Goal: Navigation & Orientation: Find specific page/section

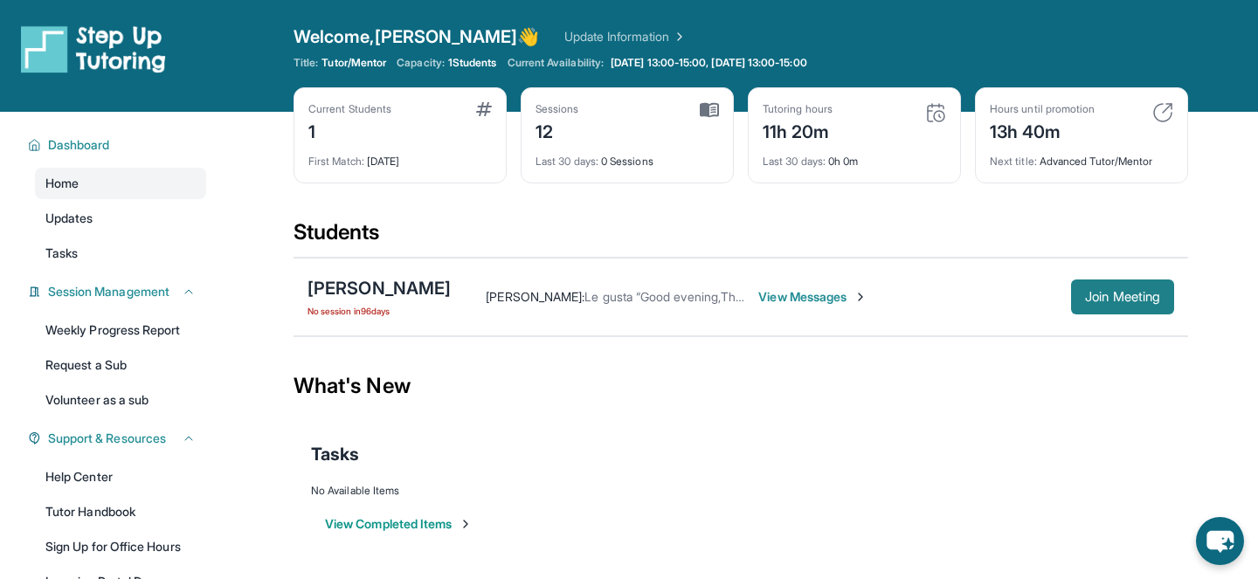
click at [1123, 294] on span "Join Meeting" at bounding box center [1122, 297] width 75 height 10
click at [374, 283] on div "[PERSON_NAME]" at bounding box center [378, 288] width 143 height 24
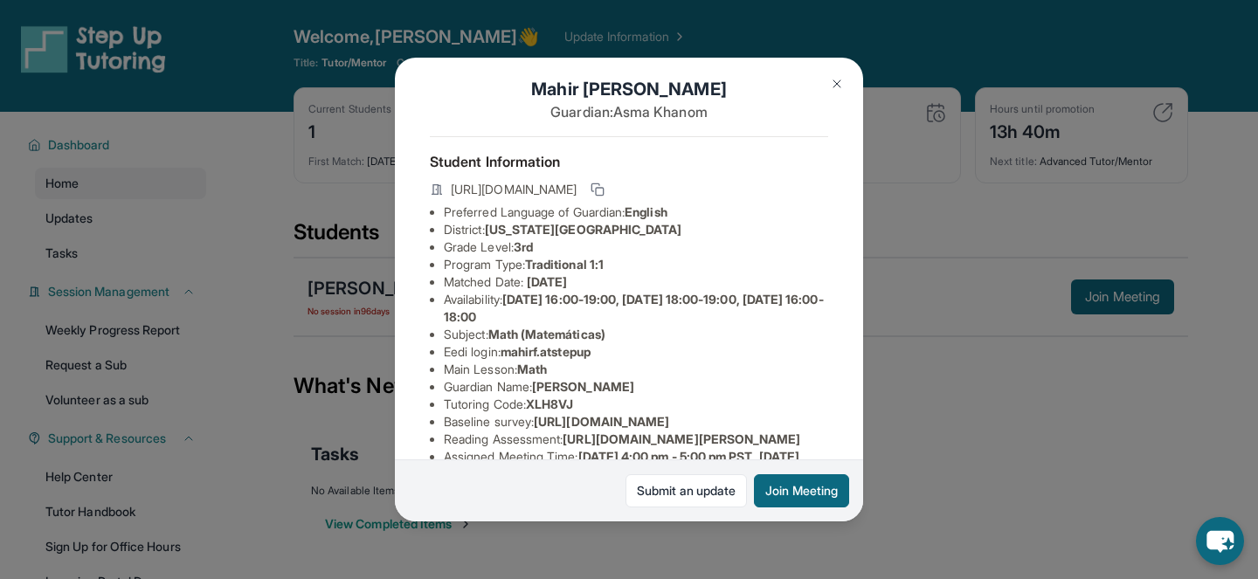
scroll to position [14, 0]
click at [840, 86] on img at bounding box center [837, 84] width 14 height 14
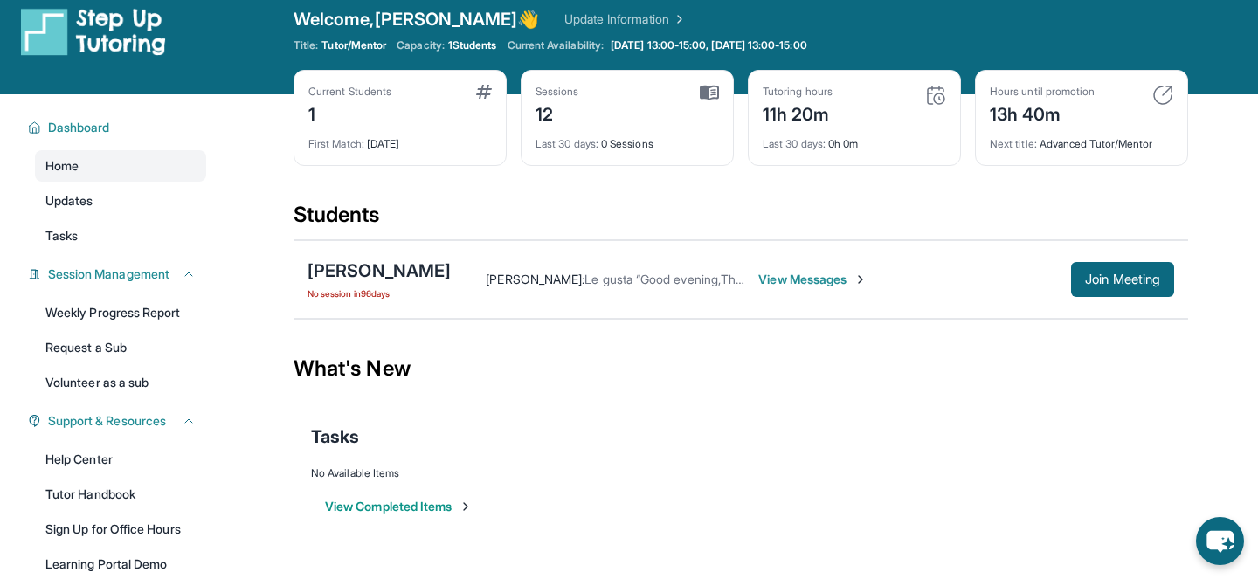
scroll to position [19, 0]
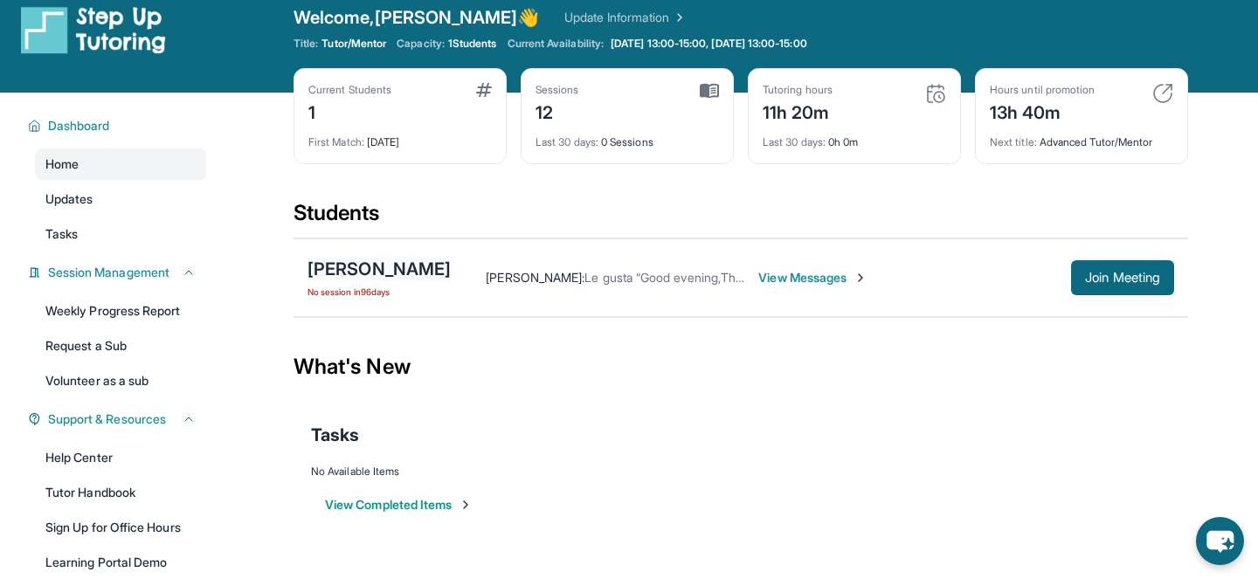
click at [382, 273] on div "[PERSON_NAME]" at bounding box center [378, 269] width 143 height 24
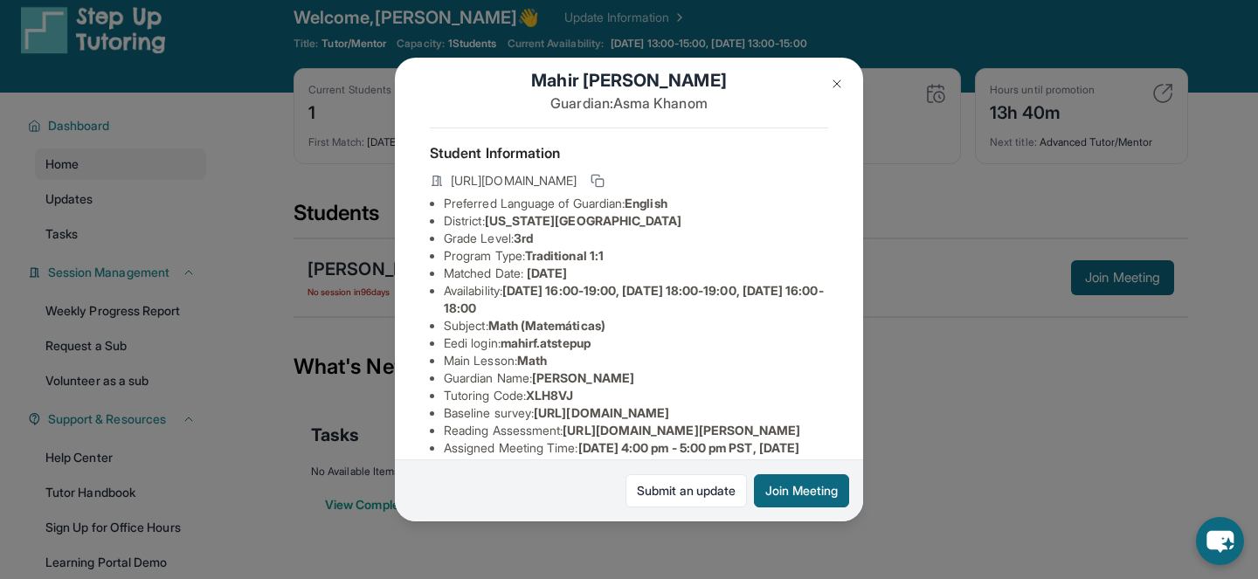
scroll to position [31, 0]
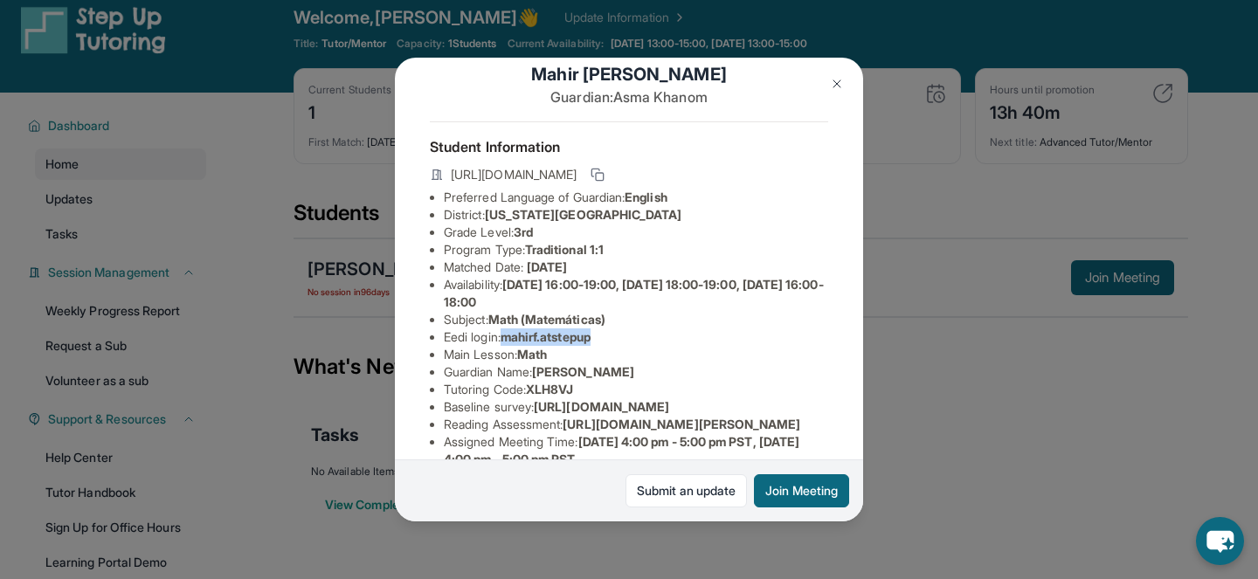
drag, startPoint x: 509, startPoint y: 338, endPoint x: 601, endPoint y: 336, distance: 91.7
click at [591, 336] on span "mahirf.atstepup" at bounding box center [546, 336] width 90 height 15
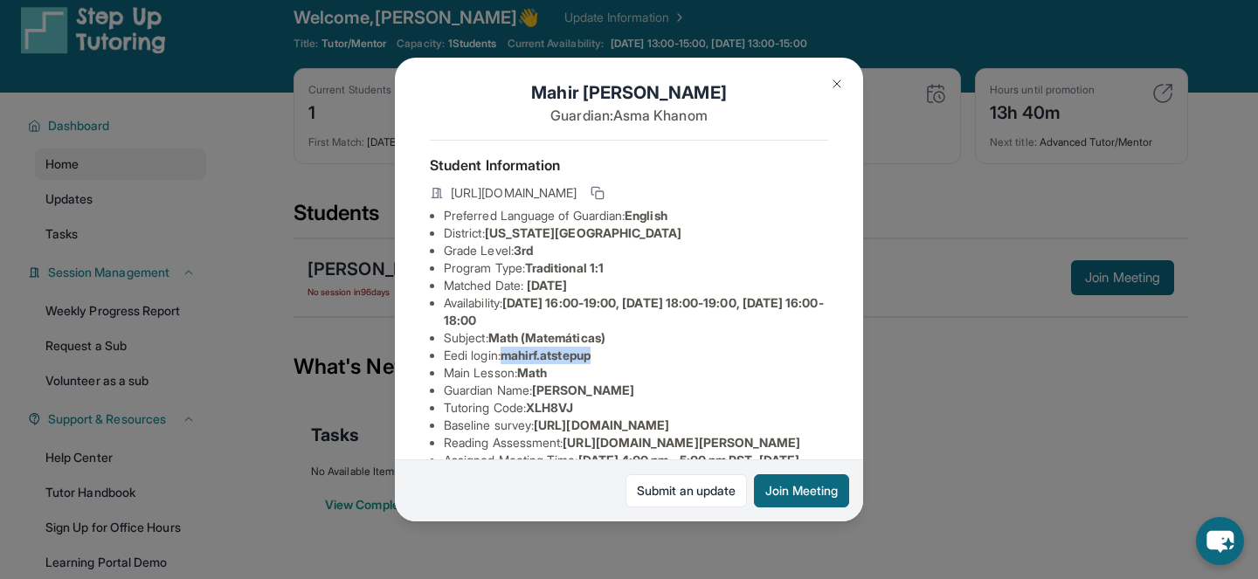
scroll to position [14, 0]
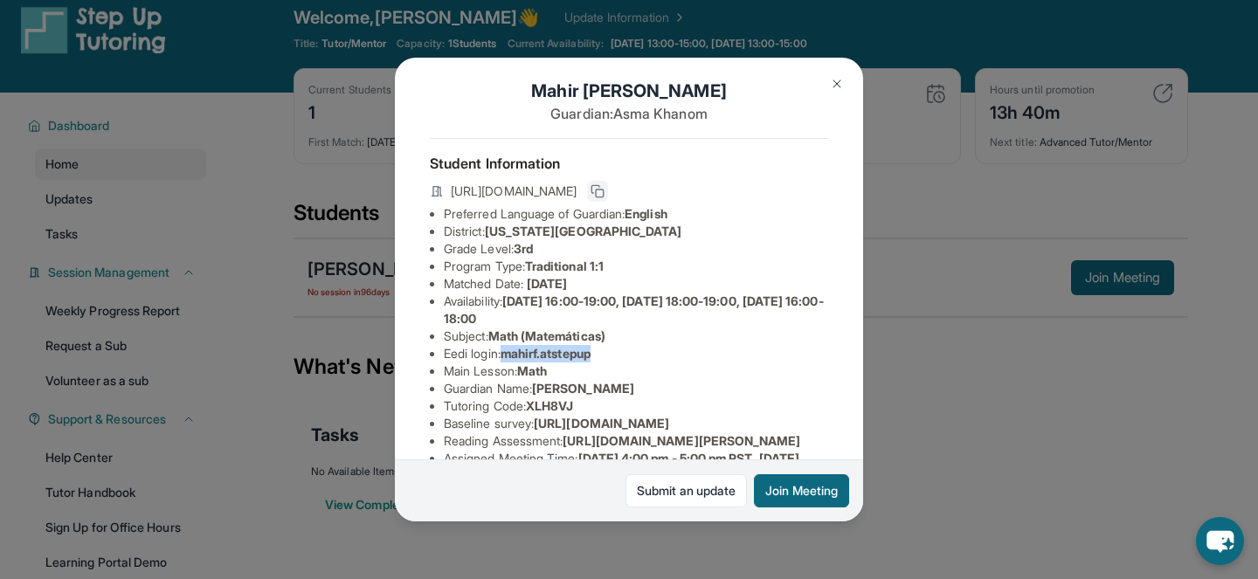
click at [604, 190] on icon at bounding box center [598, 191] width 14 height 14
click at [798, 489] on button "Join Meeting" at bounding box center [801, 490] width 95 height 33
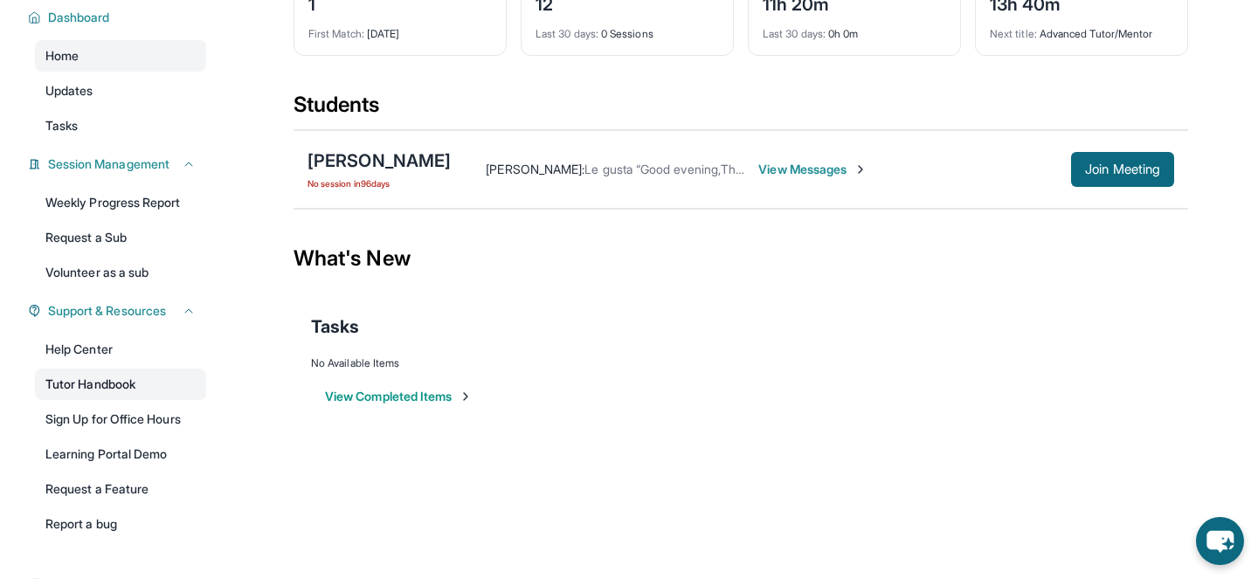
scroll to position [129, 0]
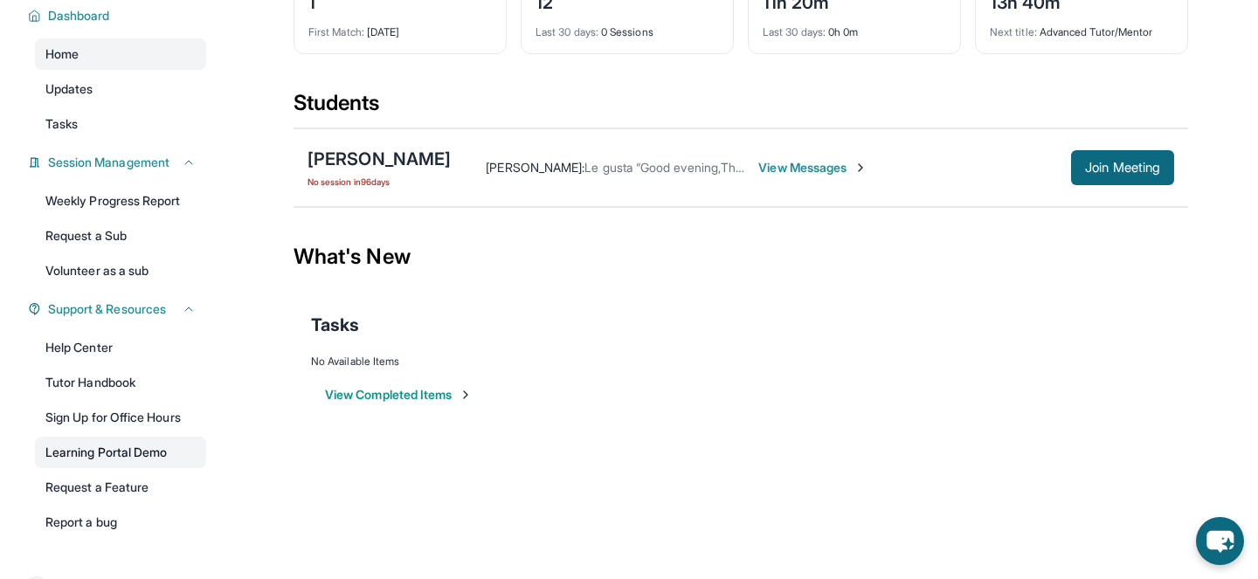
click at [133, 450] on link "Learning Portal Demo" at bounding box center [120, 452] width 171 height 31
click at [138, 452] on link "Learning Portal Demo" at bounding box center [120, 452] width 171 height 31
click at [107, 380] on link "Tutor Handbook" at bounding box center [120, 382] width 171 height 31
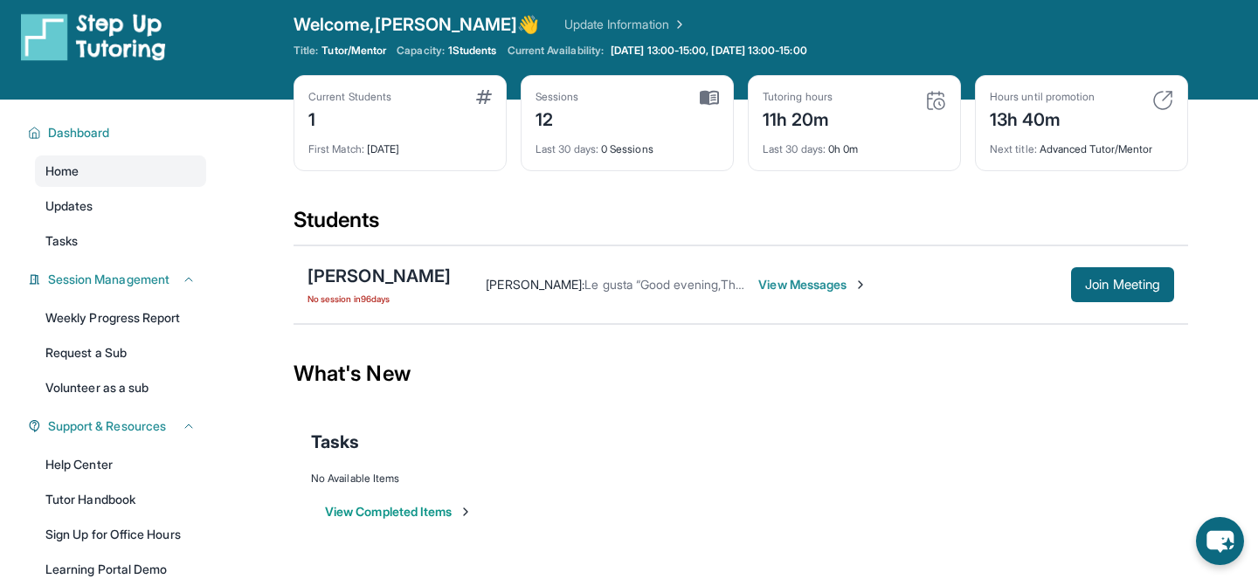
scroll to position [3, 0]
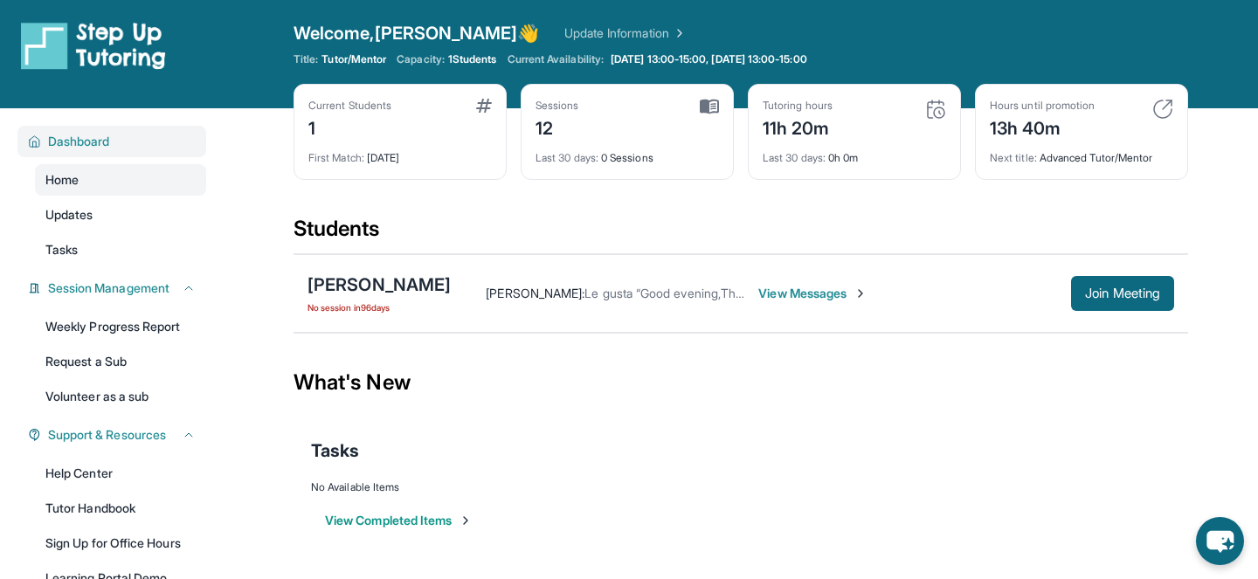
click at [110, 140] on span "Dashboard" at bounding box center [79, 141] width 62 height 17
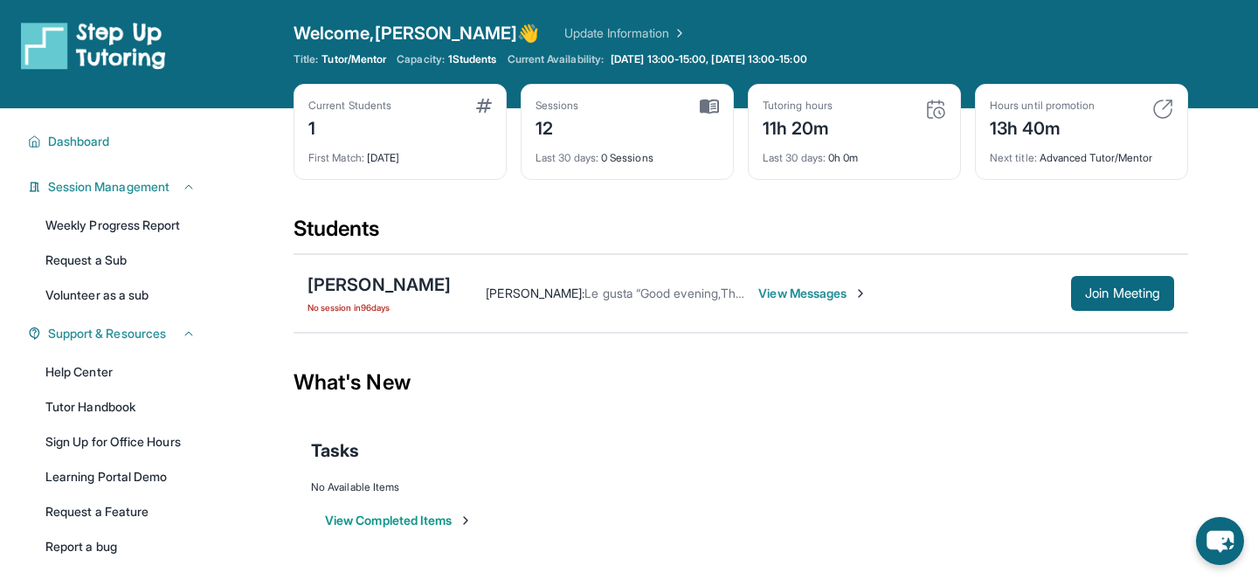
click at [711, 104] on img at bounding box center [709, 107] width 19 height 16
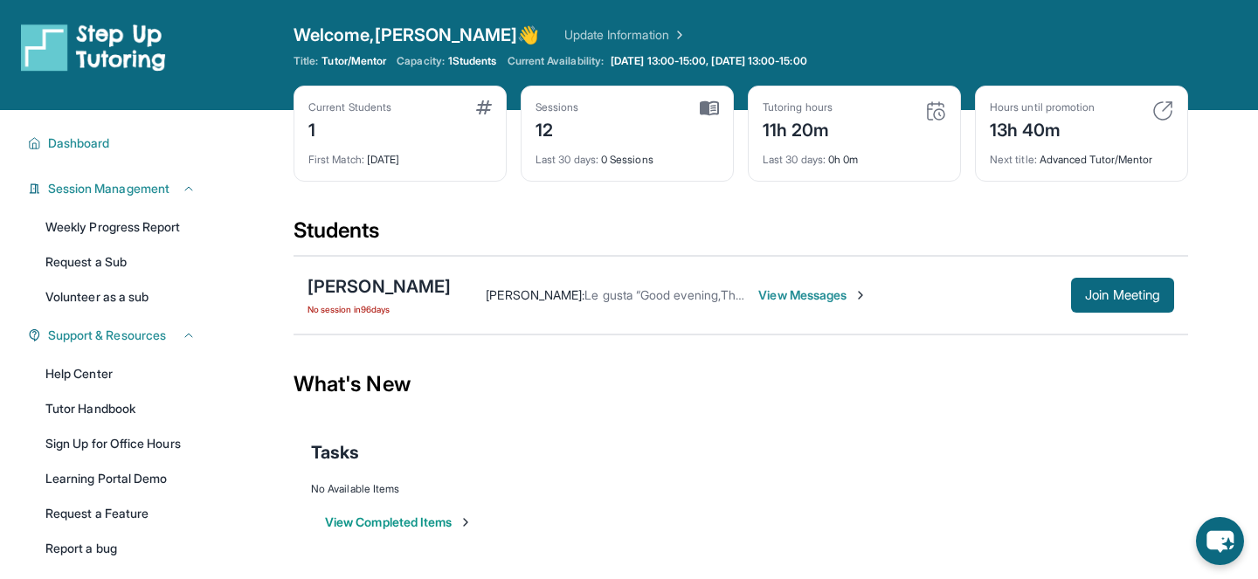
scroll to position [7, 0]
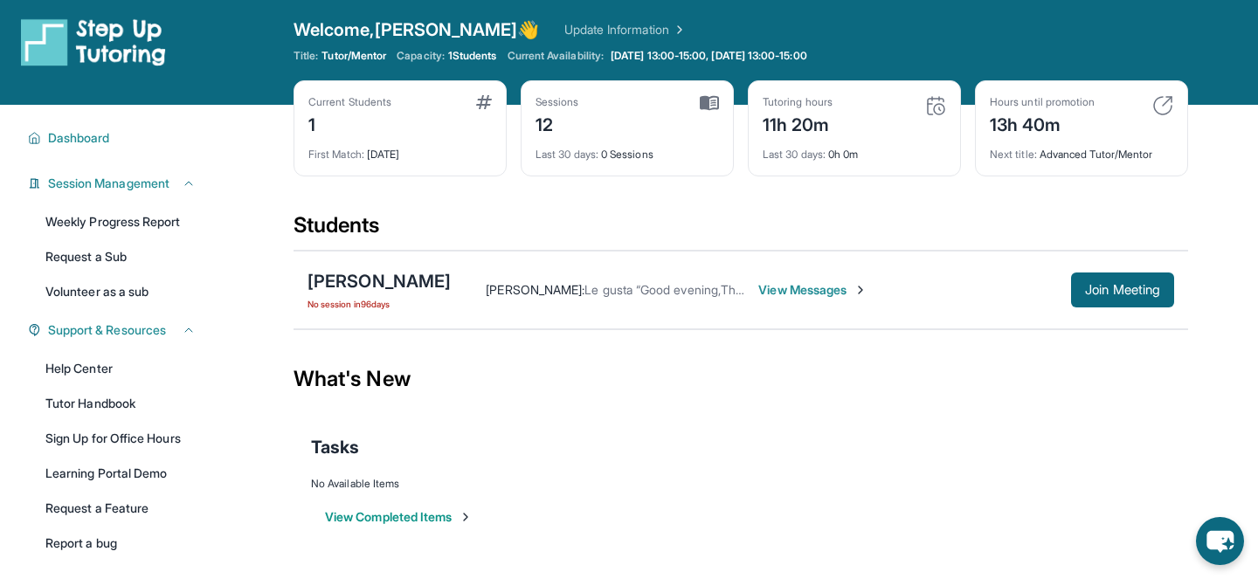
click at [389, 515] on button "View Completed Items" at bounding box center [399, 516] width 148 height 17
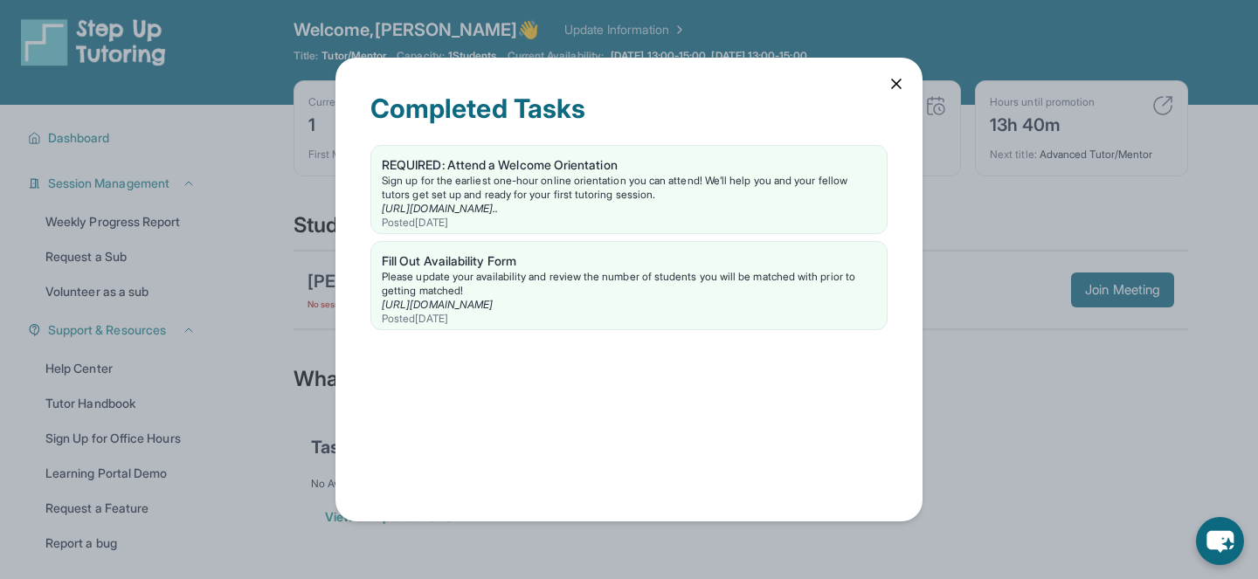
click at [893, 86] on icon at bounding box center [896, 83] width 17 height 17
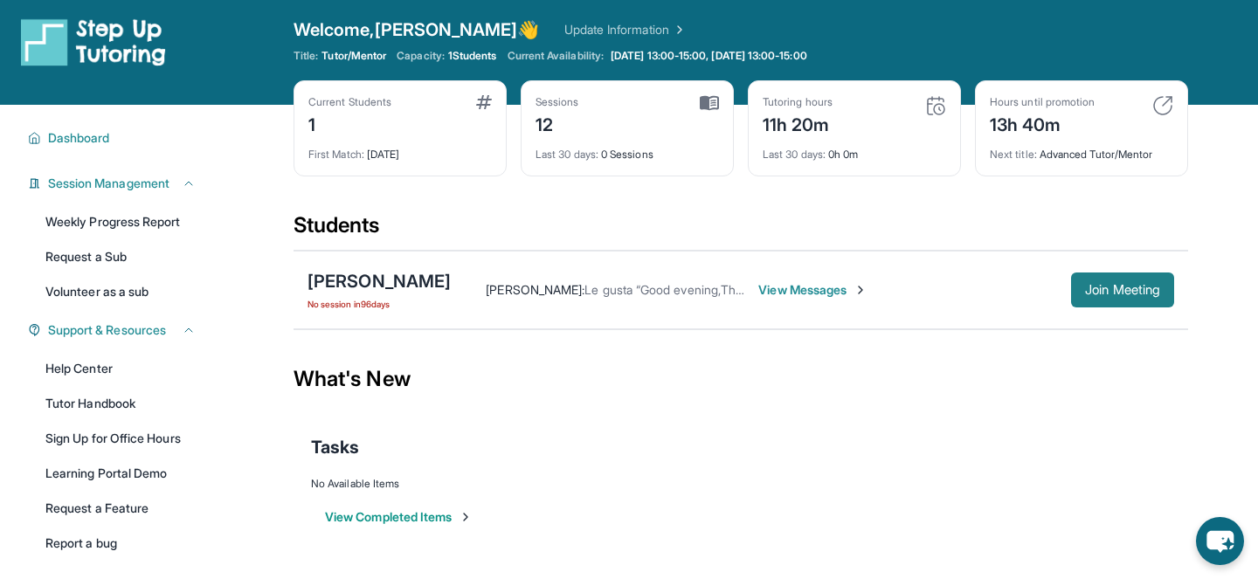
click at [1094, 289] on span "Join Meeting" at bounding box center [1122, 290] width 75 height 10
click at [383, 282] on div "[PERSON_NAME]" at bounding box center [378, 281] width 143 height 24
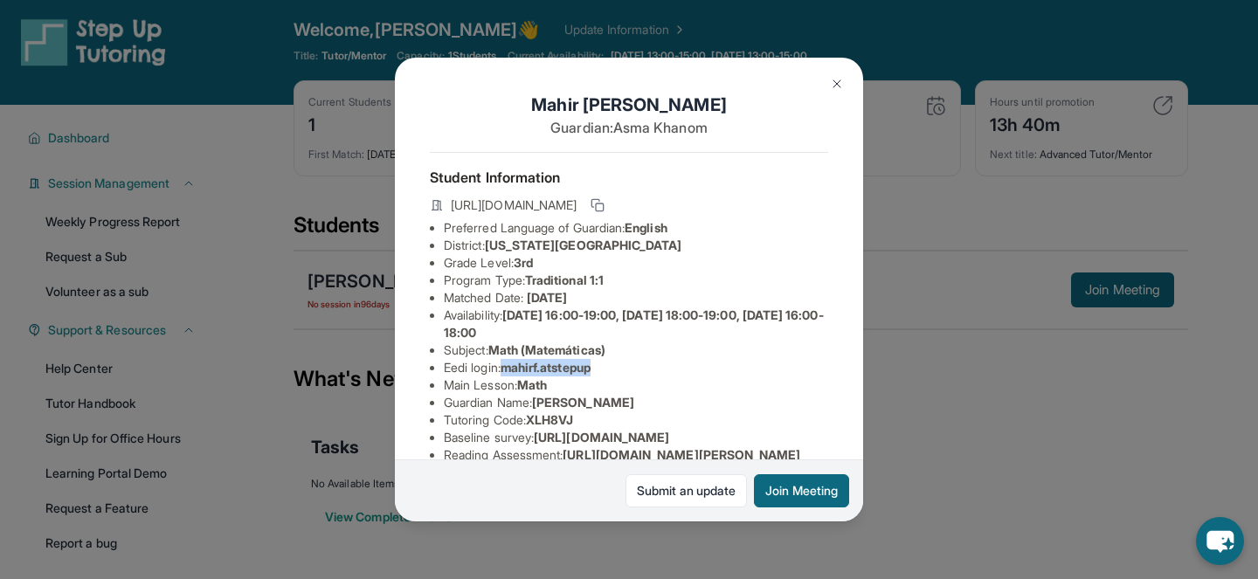
drag, startPoint x: 508, startPoint y: 370, endPoint x: 613, endPoint y: 361, distance: 105.2
click at [613, 361] on li "Eedi login : mahirf.atstepup" at bounding box center [636, 367] width 384 height 17
copy span "mahirf.atstepup"
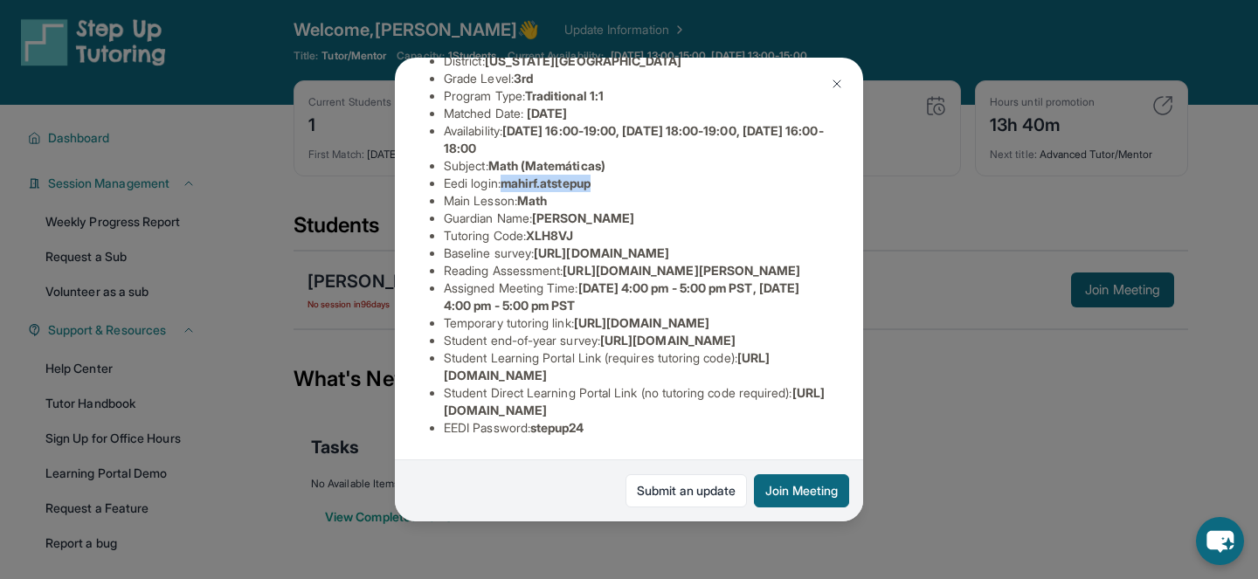
scroll to position [376, 0]
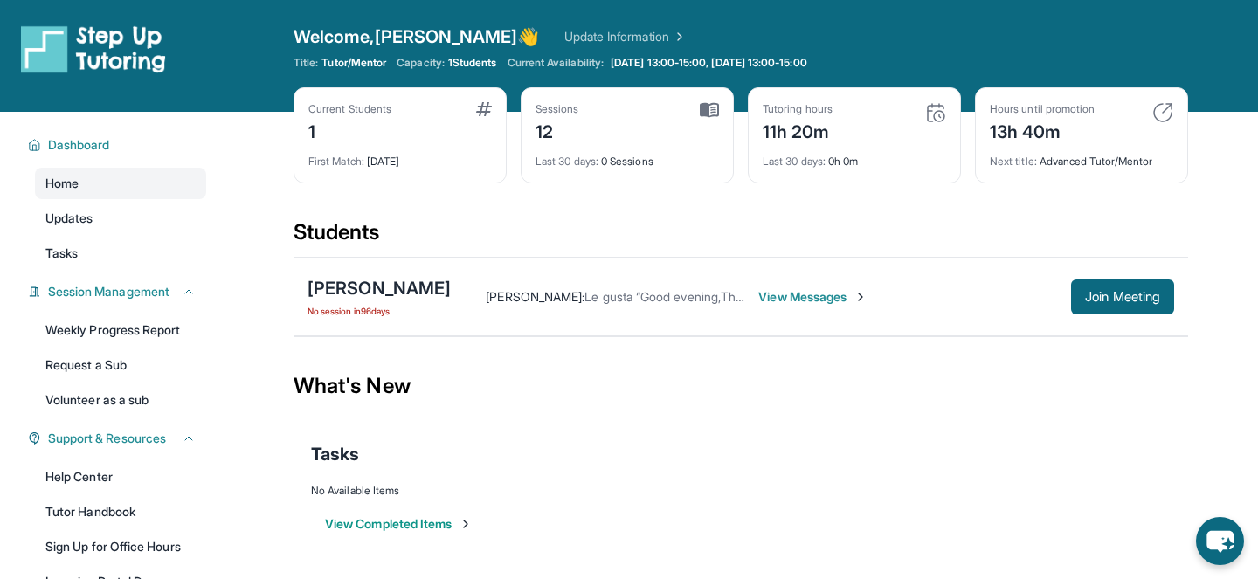
click at [406, 32] on span "Welcome, [PERSON_NAME]" at bounding box center [417, 36] width 246 height 24
click at [597, 36] on link "Update Information" at bounding box center [625, 36] width 122 height 17
